Goal: Task Accomplishment & Management: Manage account settings

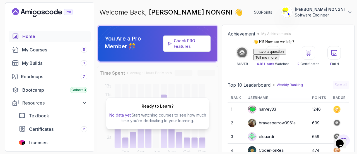
click at [47, 35] on div "Home" at bounding box center [54, 36] width 65 height 7
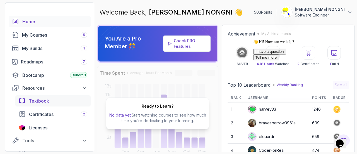
scroll to position [4, 0]
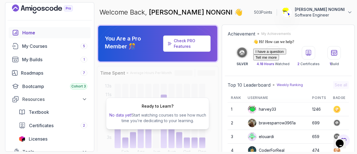
click at [345, 13] on button "[PERSON_NAME] NONGNI Software Engineer" at bounding box center [316, 12] width 71 height 11
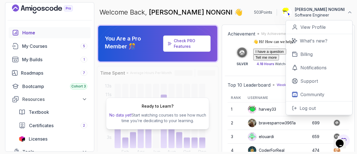
click at [307, 57] on div "👋 Hi! How can we help? I have a question Tell me more" at bounding box center [303, 49] width 100 height 21
click at [307, 56] on div "👋 Hi! How can we help? I have a question Tell me more" at bounding box center [303, 49] width 100 height 21
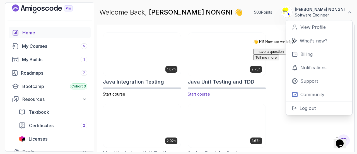
scroll to position [225, 0]
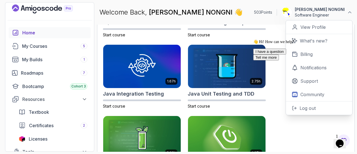
click at [299, 58] on div "👋 Hi! How can we help? I have a question Tell me more" at bounding box center [303, 49] width 100 height 21
click at [312, 138] on div "2.63h CI/CD with GitHub Actions Start course 1.70h Database Design & Implementa…" at bounding box center [226, 112] width 246 height 278
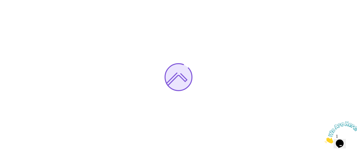
drag, startPoint x: 354, startPoint y: 122, endPoint x: 677, endPoint y: 241, distance: 343.5
click at [325, 139] on icon "Close" at bounding box center [325, 141] width 0 height 5
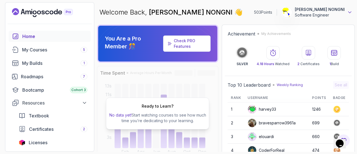
click at [348, 15] on icon at bounding box center [350, 12] width 6 height 6
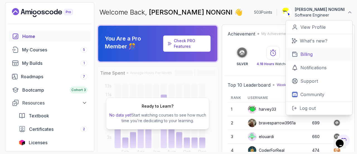
click at [305, 57] on p "Billing" at bounding box center [306, 54] width 12 height 7
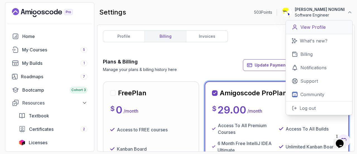
click at [308, 26] on p "View Profile" at bounding box center [312, 27] width 25 height 7
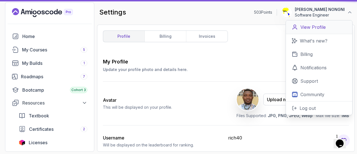
type input "Software Engineer"
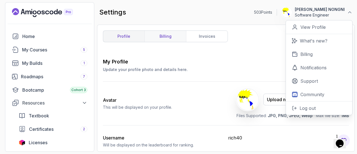
click at [168, 36] on link "billing" at bounding box center [165, 36] width 42 height 11
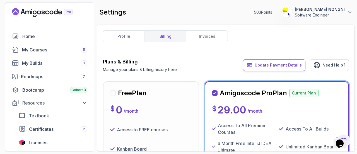
click at [283, 62] on button "Update Payment Details" at bounding box center [274, 65] width 62 height 12
